Goal: Communication & Community: Answer question/provide support

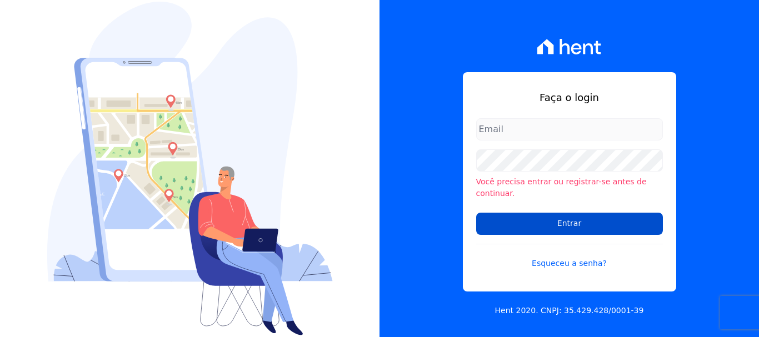
type input "[EMAIL_ADDRESS][DOMAIN_NAME]"
click at [651, 221] on input "Entrar" at bounding box center [569, 224] width 187 height 22
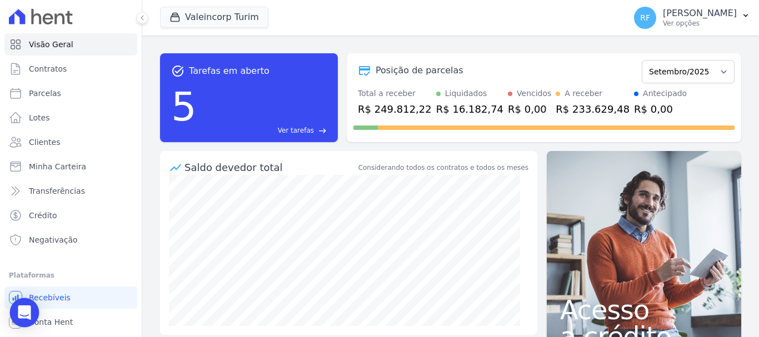
click at [24, 303] on div "Open Intercom Messenger" at bounding box center [24, 312] width 29 height 29
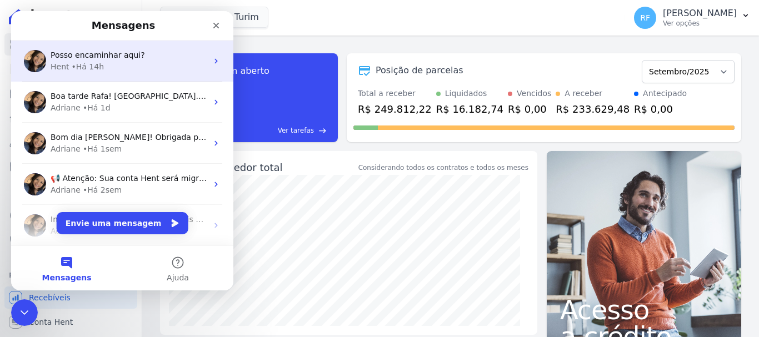
click at [153, 69] on div "Hent • Há 14h" at bounding box center [129, 67] width 157 height 12
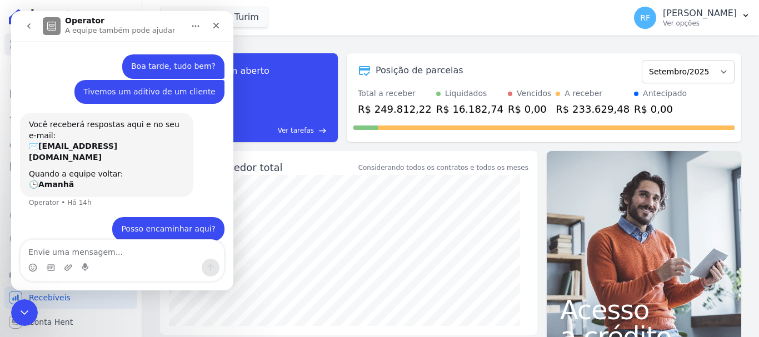
scroll to position [3, 0]
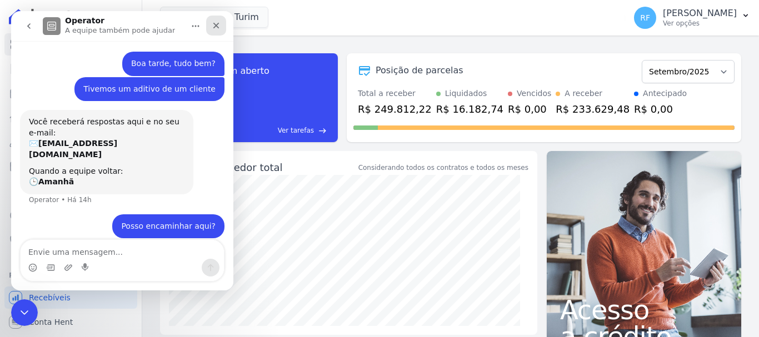
click at [214, 22] on icon "Fechar" at bounding box center [216, 25] width 9 height 9
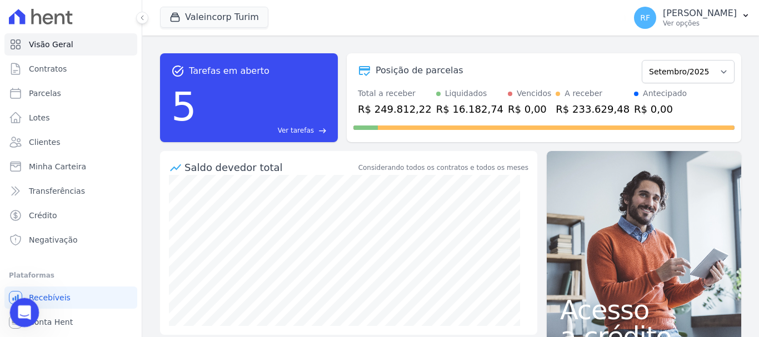
click at [28, 306] on icon "Abertura do Messenger da Intercom" at bounding box center [23, 311] width 18 height 18
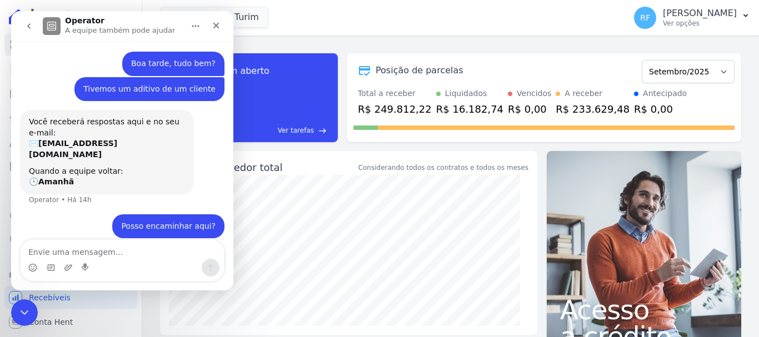
click at [333, 3] on div "Valeincorp Turim Você possui apenas um empreendimento Aplicar" at bounding box center [390, 17] width 460 height 37
drag, startPoint x: 22, startPoint y: 318, endPoint x: 94, endPoint y: 588, distance: 280.0
click at [22, 318] on div "Encerramento do Messenger da Intercom" at bounding box center [22, 311] width 27 height 27
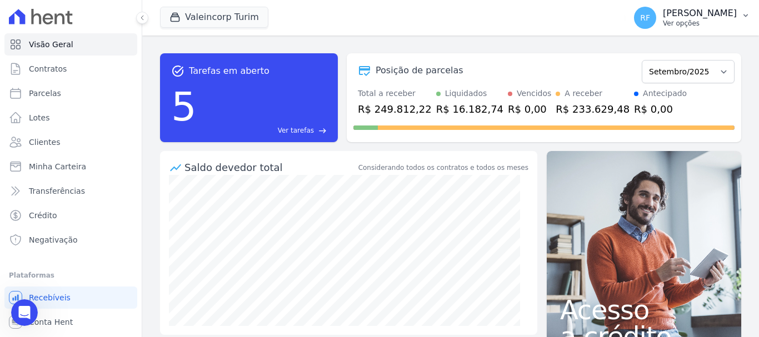
click at [699, 24] on p "Ver opções" at bounding box center [700, 23] width 74 height 9
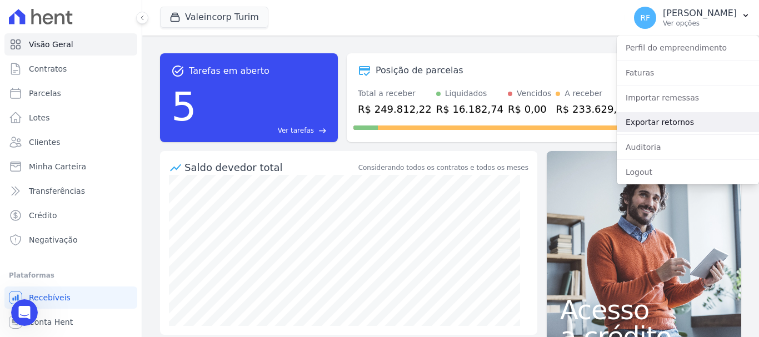
click at [659, 123] on link "Exportar retornos" at bounding box center [688, 122] width 142 height 20
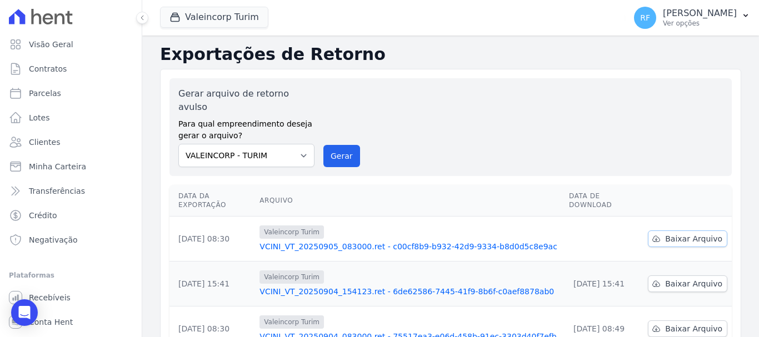
click at [662, 230] on link "Baixar Arquivo" at bounding box center [687, 238] width 79 height 17
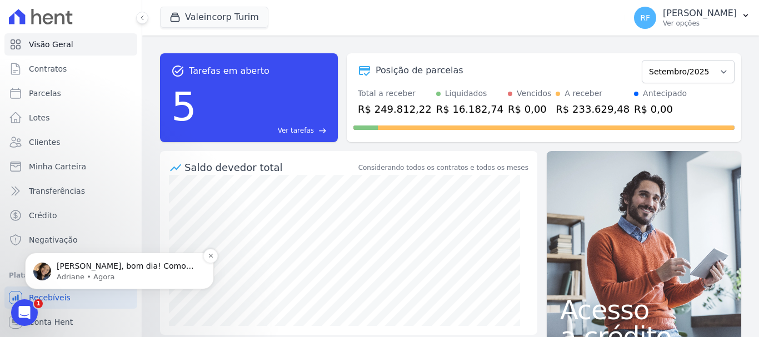
click at [149, 270] on p "Olá Rafaela, bom dia! Como vai? Rafa, por favor me enviar de forma simplificado…" at bounding box center [128, 266] width 143 height 11
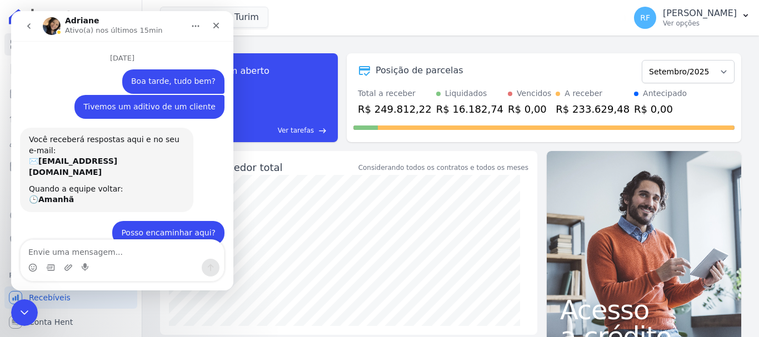
scroll to position [2, 0]
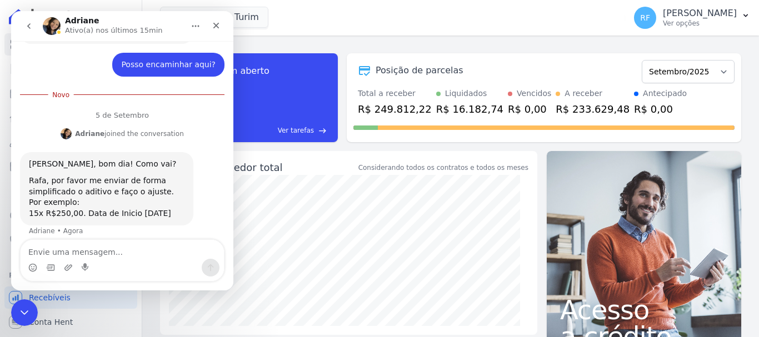
click at [147, 254] on textarea "Envie uma mensagem..." at bounding box center [122, 249] width 203 height 19
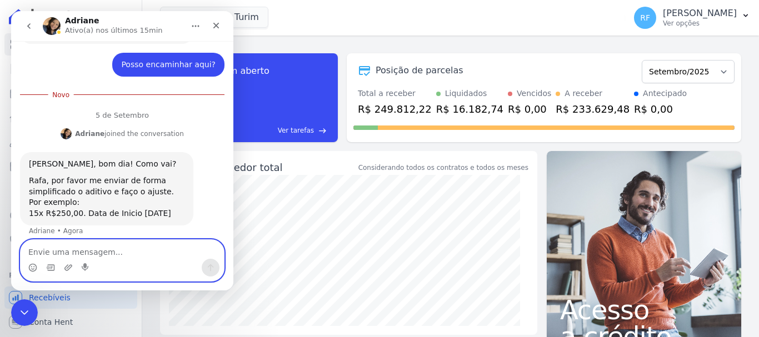
paste textarea "Carlos Henrique da Silva"
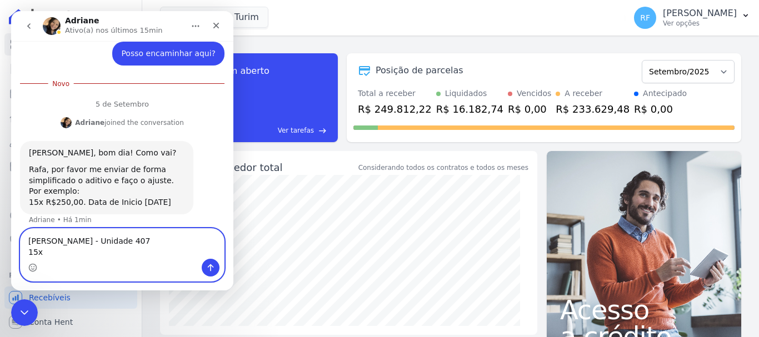
paste textarea "R$ 338,27"
type textarea "Carlos Henrique da Silva - Unidade 407 15x R$ 338,27. 25/09/2025"
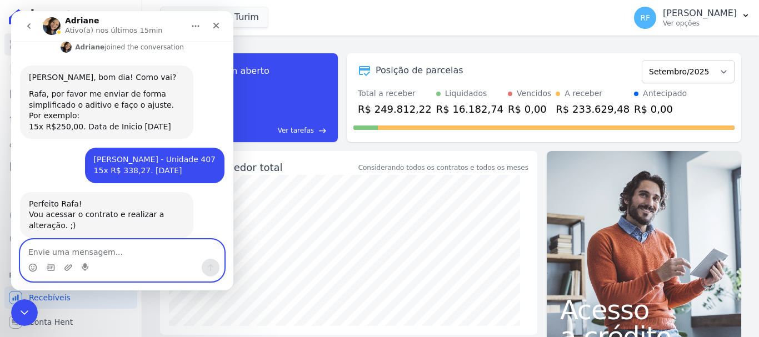
scroll to position [239, 0]
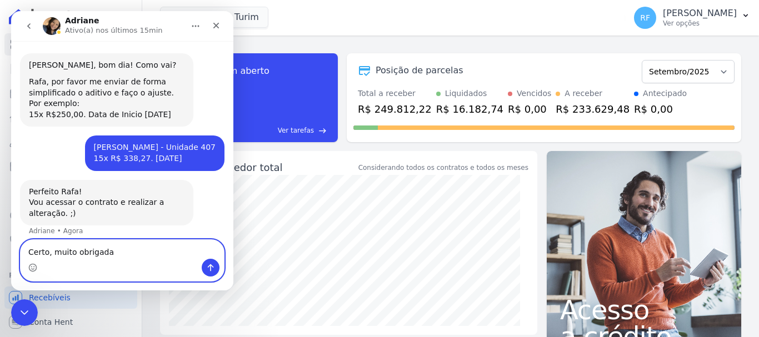
type textarea "Certo, muito obrigada!"
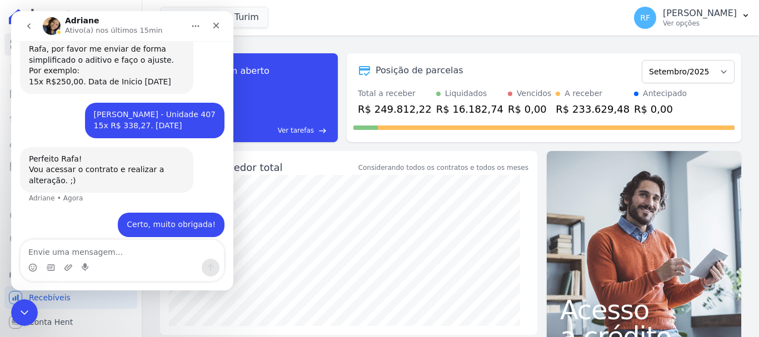
click at [371, 8] on div "Valeincorp Turim Você possui apenas um empreendimento Aplicar" at bounding box center [390, 17] width 460 height 37
click at [19, 310] on icon "Encerramento do Messenger da Intercom" at bounding box center [22, 310] width 13 height 13
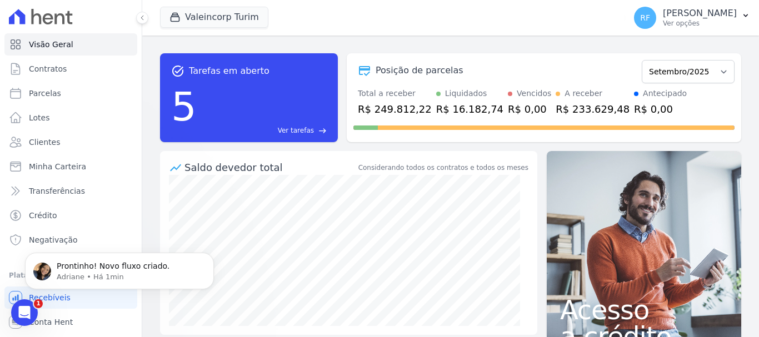
scroll to position [305, 0]
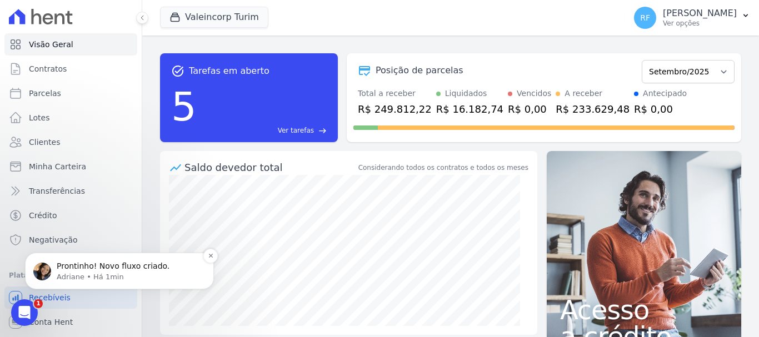
click at [139, 267] on p "Prontinho! Novo fluxo criado." at bounding box center [128, 266] width 143 height 11
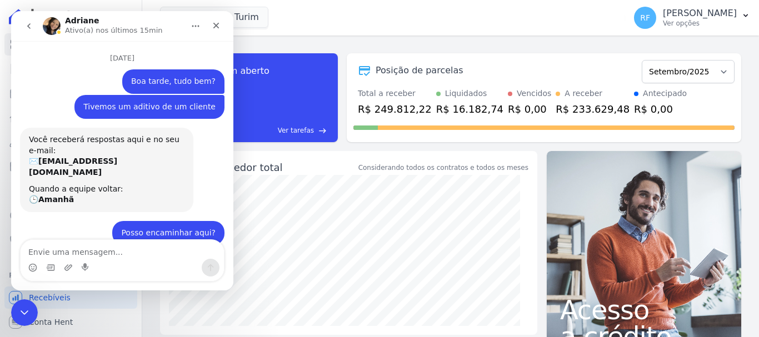
scroll to position [324, 0]
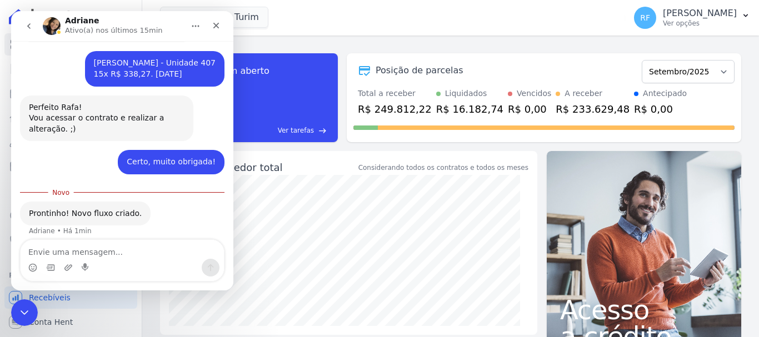
click at [134, 244] on textarea "Envie uma mensagem..." at bounding box center [122, 249] width 203 height 19
type textarea "Muito obrigada!!"
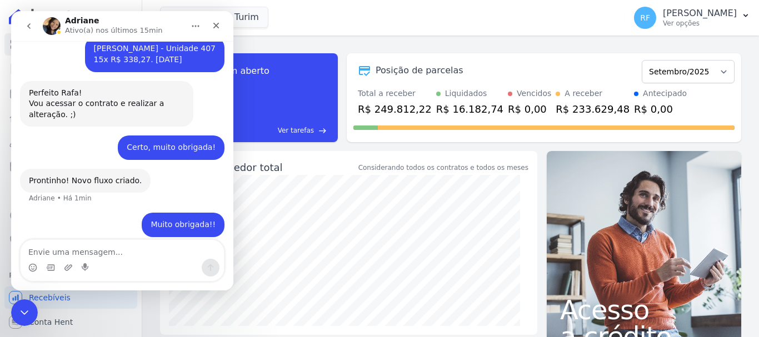
scroll to position [283, 0]
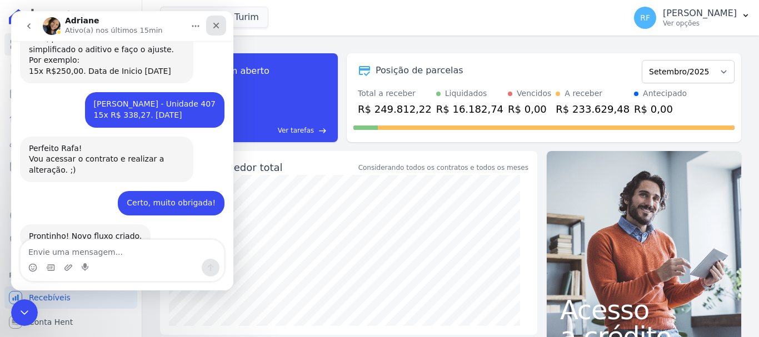
click at [216, 23] on icon "Fechar" at bounding box center [216, 25] width 9 height 9
